Goal: Find specific page/section: Find specific page/section

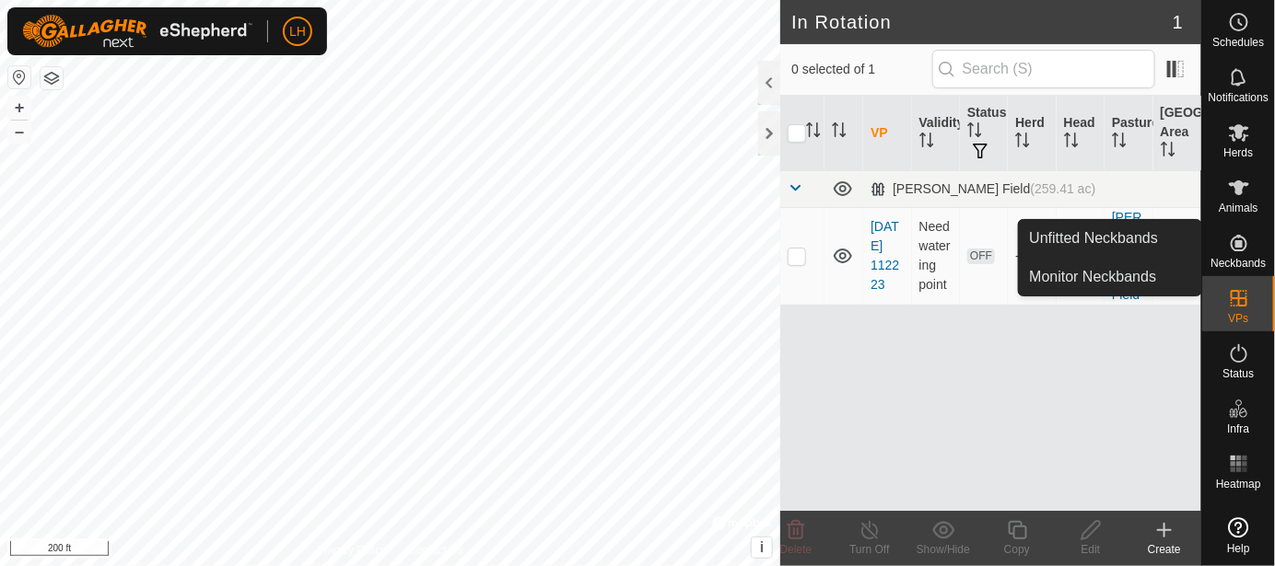
click at [1245, 240] on icon at bounding box center [1239, 243] width 17 height 17
click at [1078, 242] on link "Unfitted Neckbands" at bounding box center [1110, 238] width 182 height 37
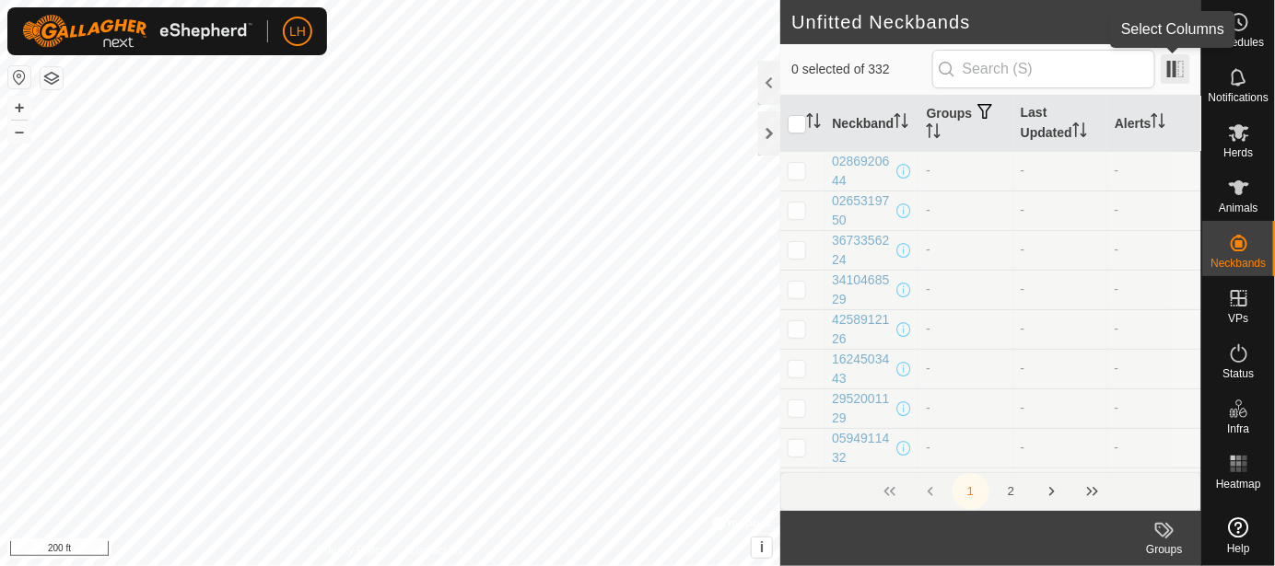
click at [1182, 71] on span at bounding box center [1175, 68] width 29 height 29
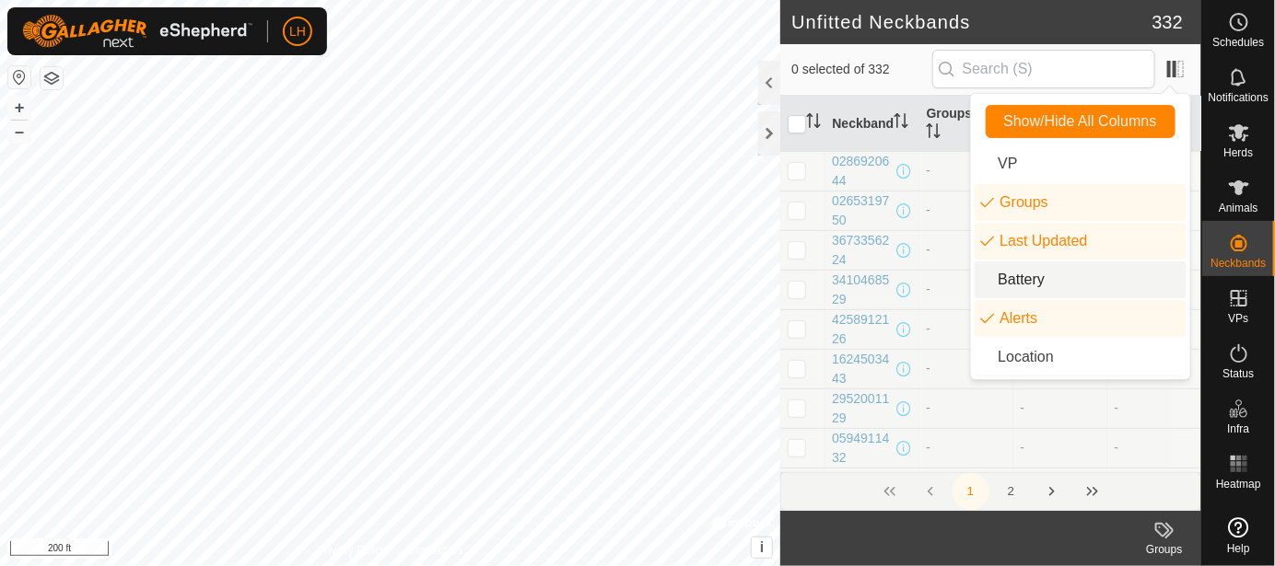
click at [1095, 289] on li "Battery" at bounding box center [1081, 280] width 212 height 37
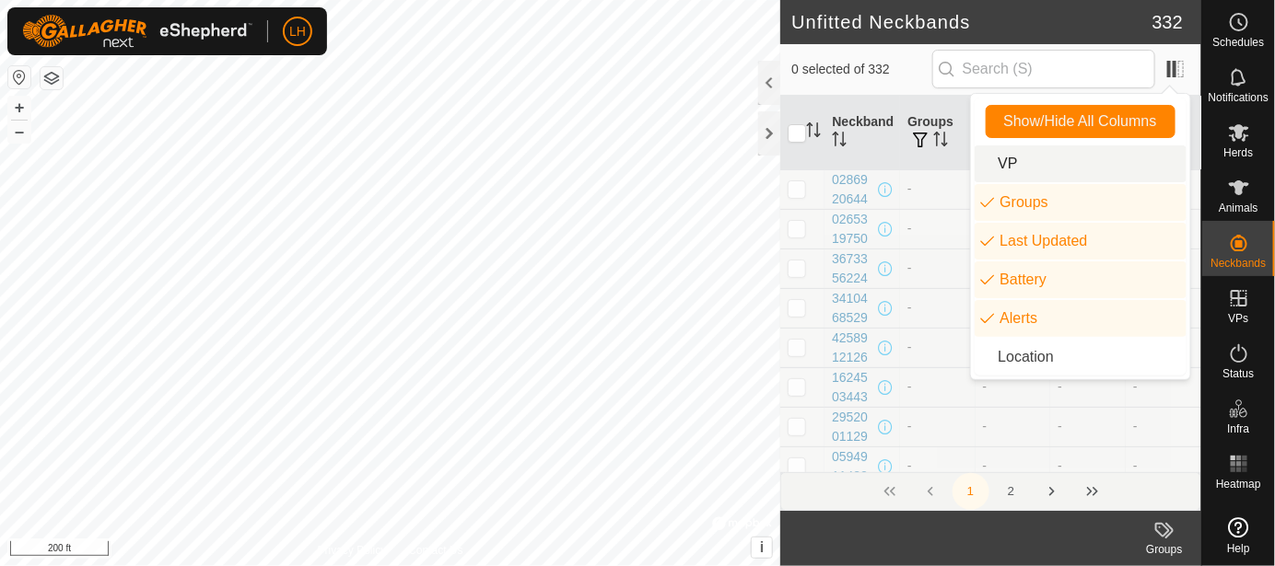
click at [1098, 166] on li "VP" at bounding box center [1081, 164] width 212 height 37
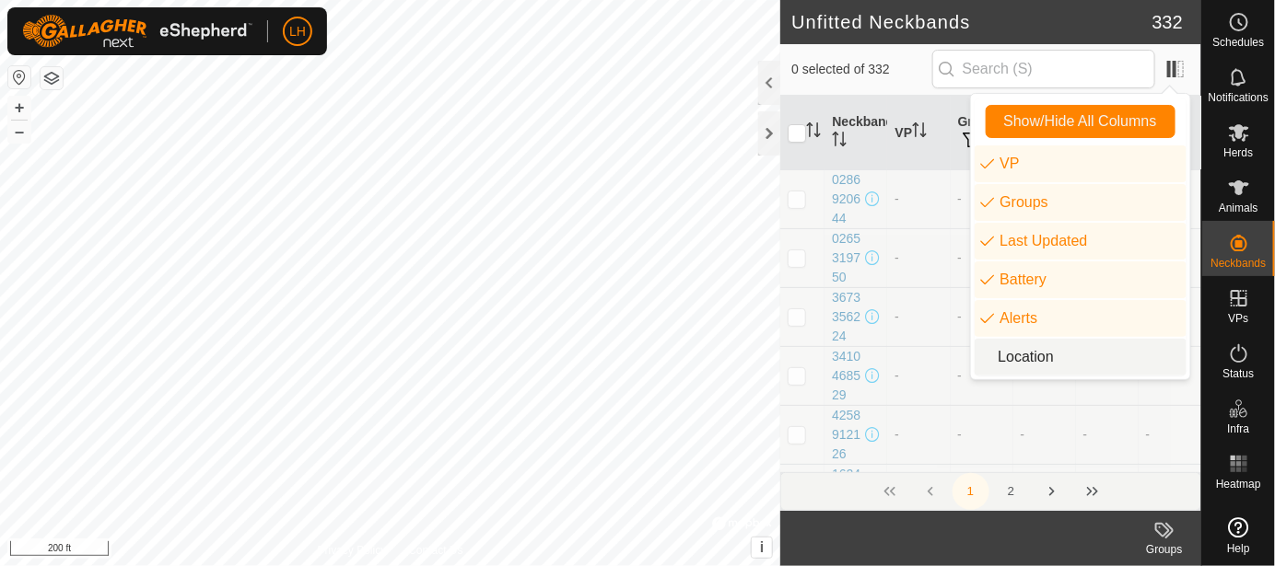
click at [1078, 366] on li "Location" at bounding box center [1081, 357] width 212 height 37
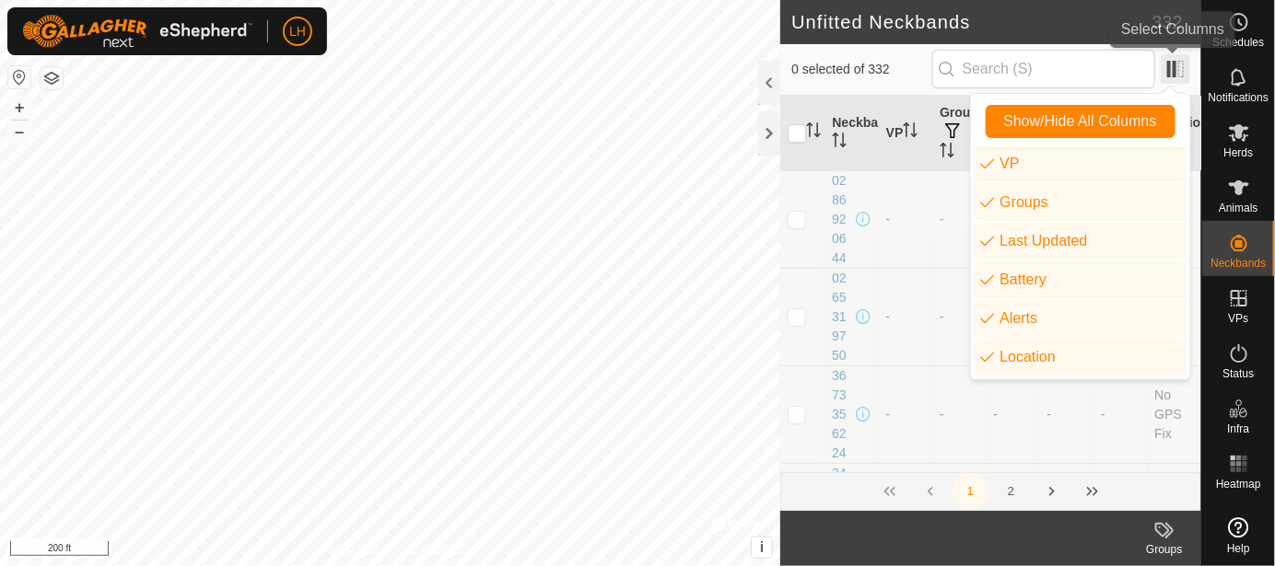
click at [1172, 76] on span at bounding box center [1175, 68] width 29 height 29
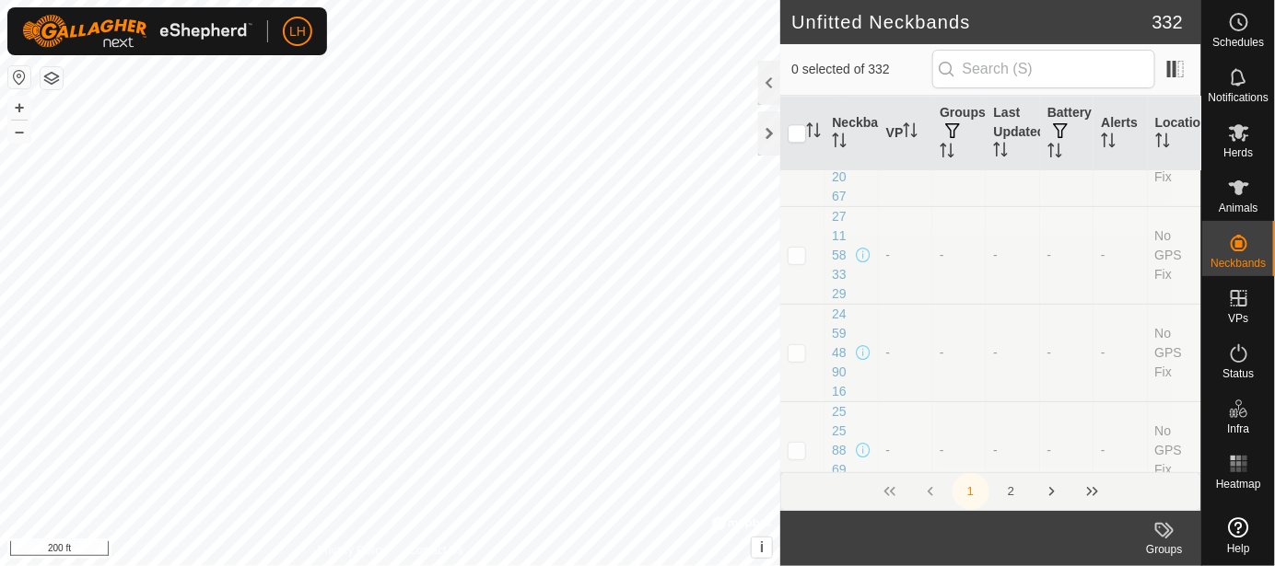
scroll to position [17040, 0]
click at [1007, 490] on button "2" at bounding box center [1011, 491] width 37 height 37
click at [1161, 16] on span "332" at bounding box center [1167, 22] width 30 height 28
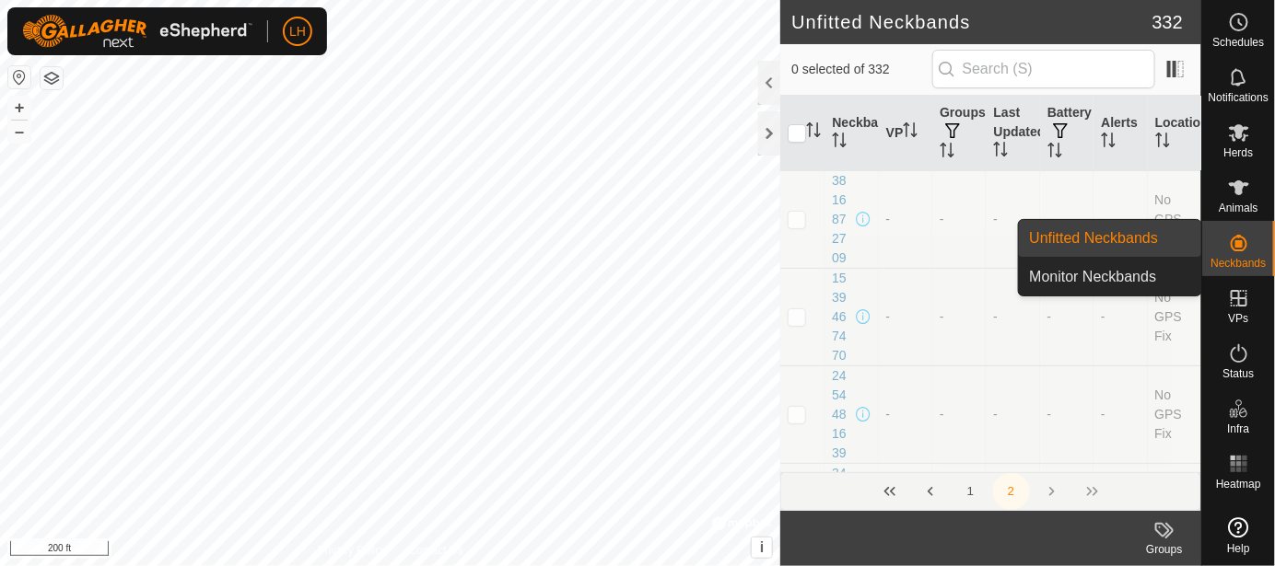
click at [1237, 248] on icon at bounding box center [1239, 243] width 22 height 22
